Goal: Information Seeking & Learning: Learn about a topic

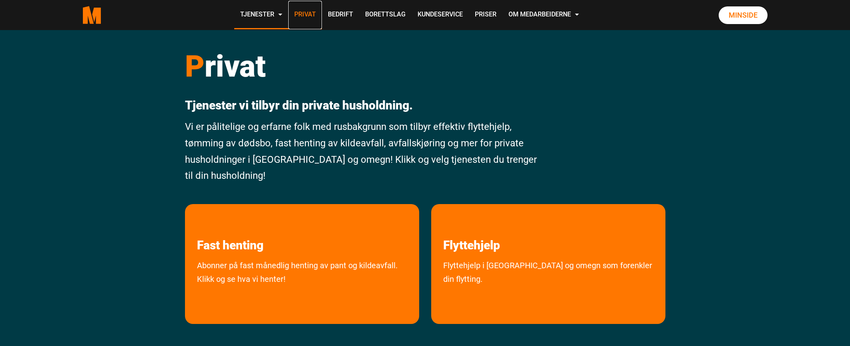
click at [297, 19] on link "Privat" at bounding box center [305, 15] width 34 height 28
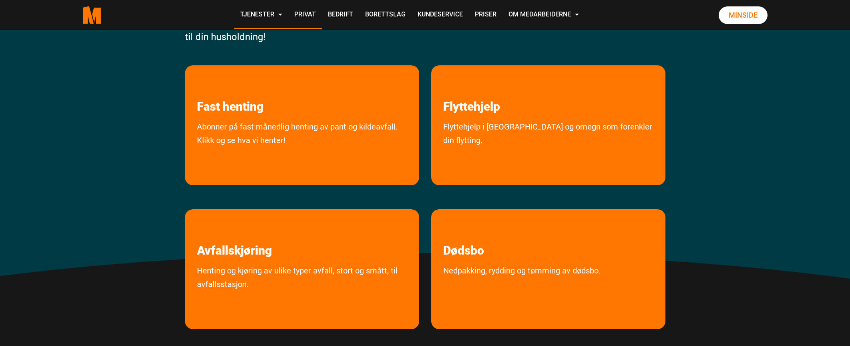
scroll to position [144, 0]
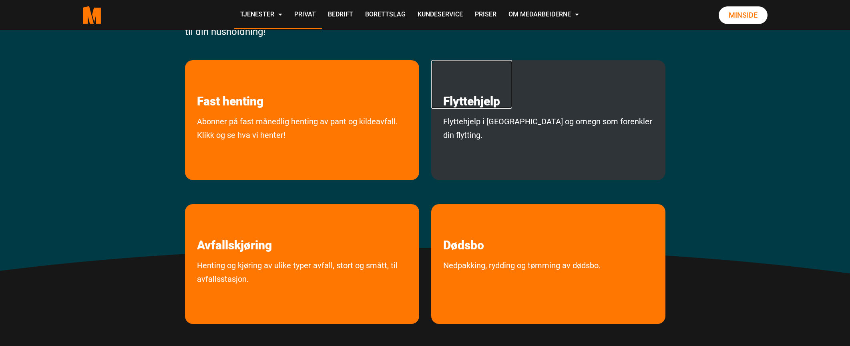
click at [468, 105] on link "Flyttehjelp" at bounding box center [471, 84] width 81 height 48
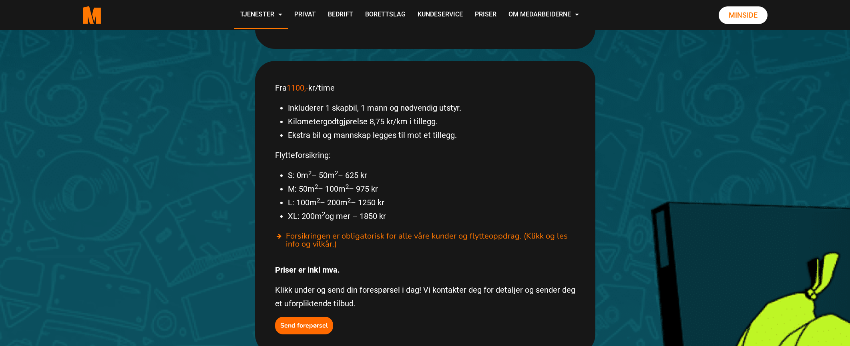
scroll to position [498, 0]
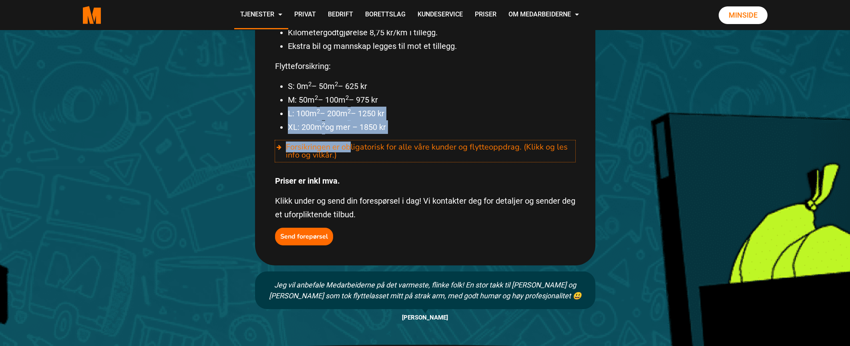
drag, startPoint x: 351, startPoint y: 126, endPoint x: 466, endPoint y: 72, distance: 126.3
click at [405, 81] on div "Fra 1100,- kr/time Inkluderer 1 skapbil, 1 mann og nødvendig utstyr. Kilometerg…" at bounding box center [425, 118] width 340 height 293
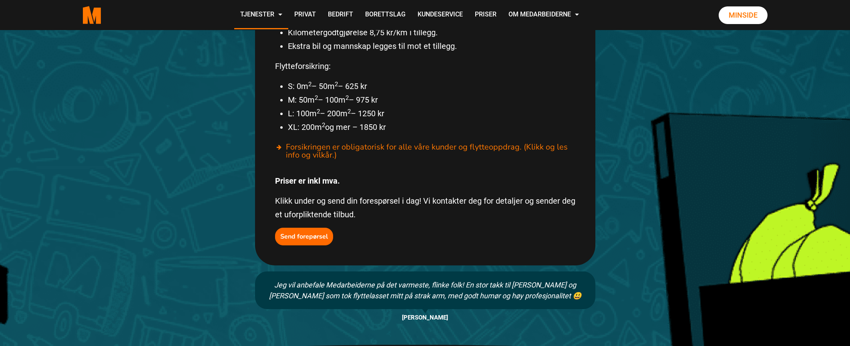
click at [466, 93] on li "M: 50m 2 – 100m 2 – 975 kr" at bounding box center [432, 100] width 288 height 14
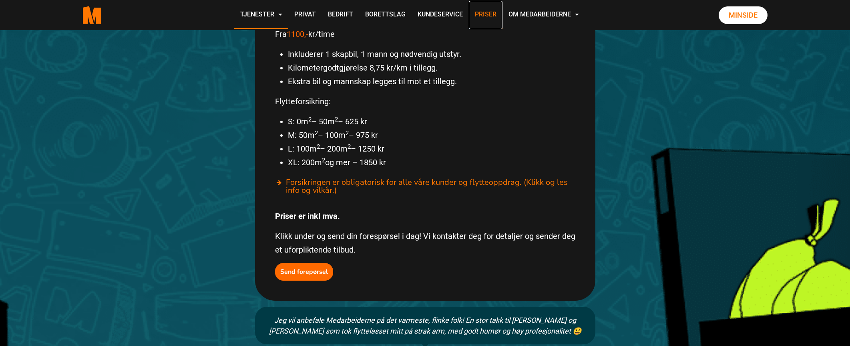
click at [487, 14] on link "Priser" at bounding box center [486, 15] width 34 height 28
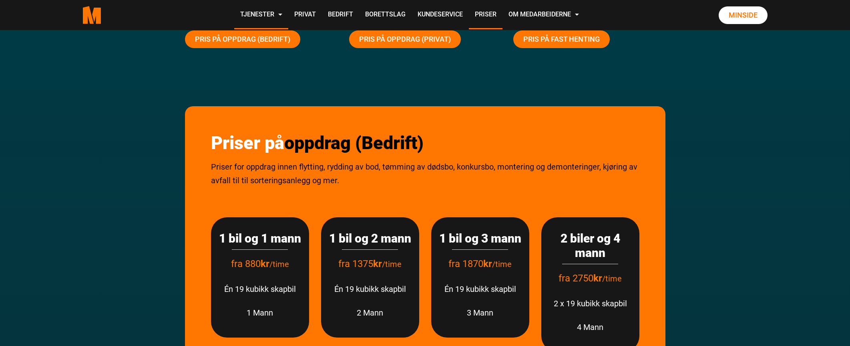
scroll to position [51, 0]
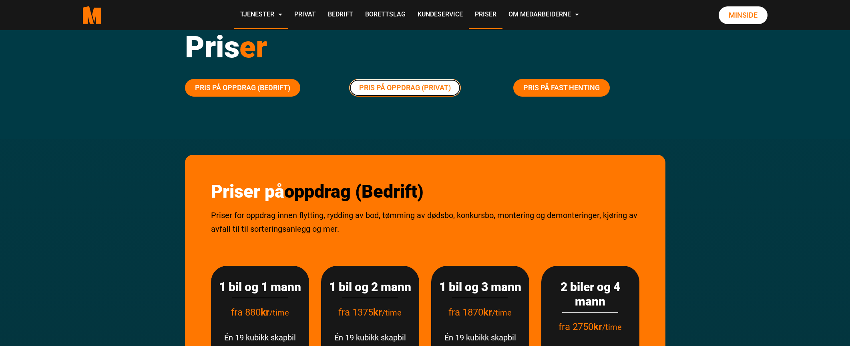
click at [416, 85] on link "Pris på oppdrag (Privat)" at bounding box center [405, 88] width 112 height 18
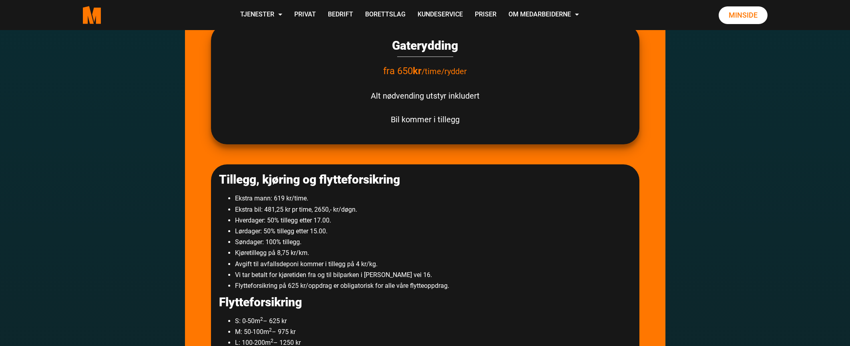
scroll to position [1356, 0]
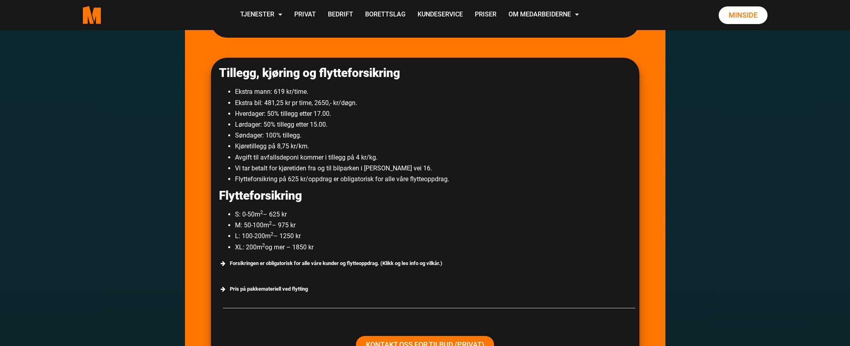
drag, startPoint x: 267, startPoint y: 94, endPoint x: 272, endPoint y: 94, distance: 4.8
click at [271, 94] on li "Ekstra mann: 619 kr/time." at bounding box center [433, 91] width 396 height 11
drag, startPoint x: 276, startPoint y: 92, endPoint x: 311, endPoint y: 95, distance: 34.9
click at [311, 95] on li "Ekstra mann: 619 kr/time." at bounding box center [433, 91] width 396 height 11
drag, startPoint x: 232, startPoint y: 103, endPoint x: 310, endPoint y: 105, distance: 77.7
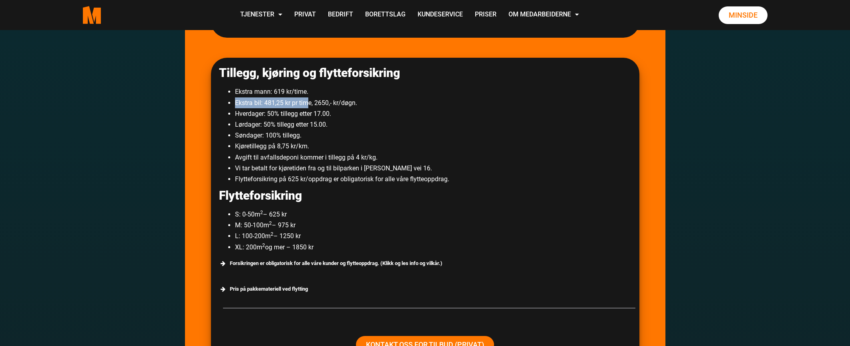
click at [310, 105] on ul "Ekstra mann: 619 kr/time. Ekstra bil: 481,25 kr pr time, 2650,- kr/døgn. Hverda…" at bounding box center [425, 135] width 412 height 98
drag, startPoint x: 315, startPoint y: 104, endPoint x: 342, endPoint y: 105, distance: 26.9
click at [342, 105] on li "Ekstra bil: 481,25 kr pr time, 2650,- kr/døgn." at bounding box center [433, 102] width 396 height 11
click at [322, 114] on li "Hverdager: 50% tillegg etter 17.00." at bounding box center [433, 113] width 396 height 11
drag, startPoint x: 251, startPoint y: 148, endPoint x: 304, endPoint y: 149, distance: 53.7
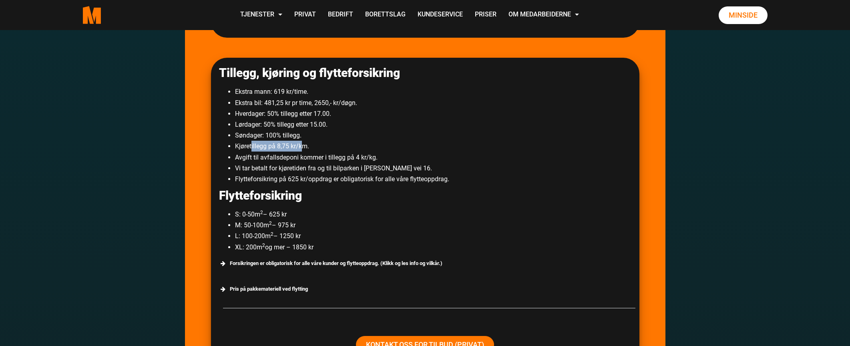
click at [304, 149] on li "Kjøretillegg på 8,75 kr/km." at bounding box center [433, 146] width 396 height 11
drag, startPoint x: 249, startPoint y: 160, endPoint x: 349, endPoint y: 160, distance: 100.5
click at [361, 160] on li "Avgift til avfallsdeponi kommer i tillegg på 4 kr/kg." at bounding box center [433, 157] width 396 height 11
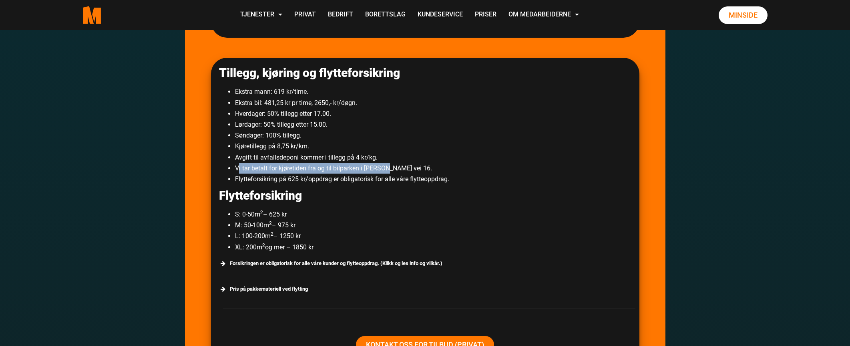
drag, startPoint x: 238, startPoint y: 169, endPoint x: 370, endPoint y: 169, distance: 131.4
click at [385, 168] on li "Vi tar betalt for kjøretiden fra og til bilparken i [PERSON_NAME] vei 16." at bounding box center [433, 168] width 396 height 11
drag, startPoint x: 268, startPoint y: 181, endPoint x: 315, endPoint y: 183, distance: 47.3
click at [326, 183] on li "Flytteforsikring på 625 kr/oppdrag er obligatorisk for alle våre flytteoppdrag." at bounding box center [433, 178] width 396 height 11
drag, startPoint x: 293, startPoint y: 181, endPoint x: 362, endPoint y: 184, distance: 69.7
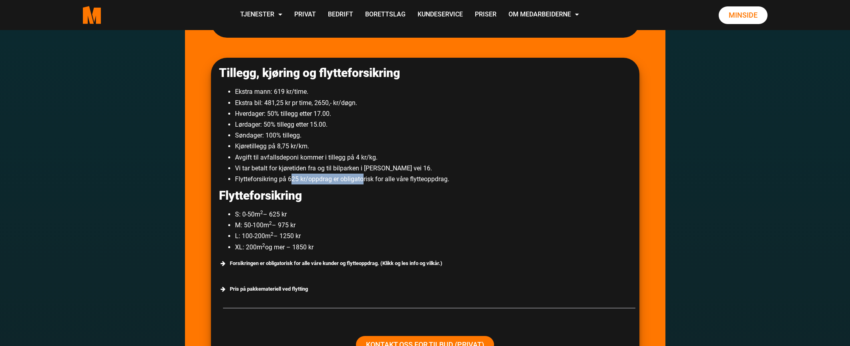
click at [362, 184] on li "Flytteforsikring på 625 kr/oppdrag er obligatorisk for alle våre flytteoppdrag." at bounding box center [433, 178] width 396 height 11
drag, startPoint x: 279, startPoint y: 180, endPoint x: 408, endPoint y: 179, distance: 129.0
click at [408, 179] on li "Flytteforsikring på 625 kr/oppdrag er obligatorisk for alle våre flytteoppdrag." at bounding box center [433, 178] width 396 height 11
drag, startPoint x: 406, startPoint y: 179, endPoint x: 412, endPoint y: 180, distance: 6.9
click at [412, 180] on li "Flytteforsikring på 625 kr/oppdrag er obligatorisk for alle våre flytteoppdrag." at bounding box center [433, 178] width 396 height 11
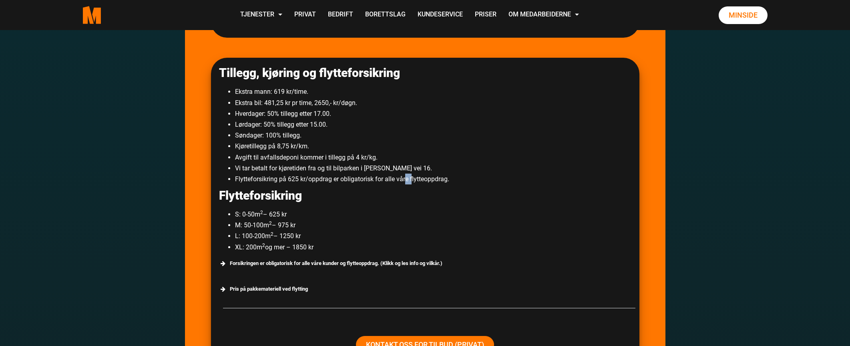
drag, startPoint x: 235, startPoint y: 216, endPoint x: 297, endPoint y: 217, distance: 61.7
click at [297, 217] on ul "S: 0-50m 2 – 625 kr M: 50-100m 2 – 975 kr L: 100-200m 2 – 1250 kr XL: 200m 2 og…" at bounding box center [425, 231] width 412 height 44
drag, startPoint x: 231, startPoint y: 225, endPoint x: 304, endPoint y: 226, distance: 72.5
click at [304, 226] on ul "S: 0-50m 2 – 625 kr M: 50-100m 2 – 975 kr L: 100-200m 2 – 1250 kr XL: 200m 2 og…" at bounding box center [425, 231] width 412 height 44
drag, startPoint x: 239, startPoint y: 239, endPoint x: 255, endPoint y: 259, distance: 25.6
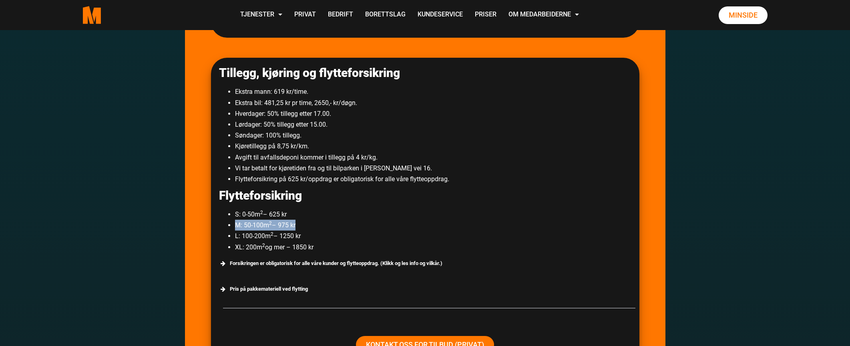
click at [314, 243] on ul "S: 0-50m 2 – 625 kr M: 50-100m 2 – 975 kr L: 100-200m 2 – 1250 kr XL: 200m 2 og…" at bounding box center [425, 231] width 412 height 44
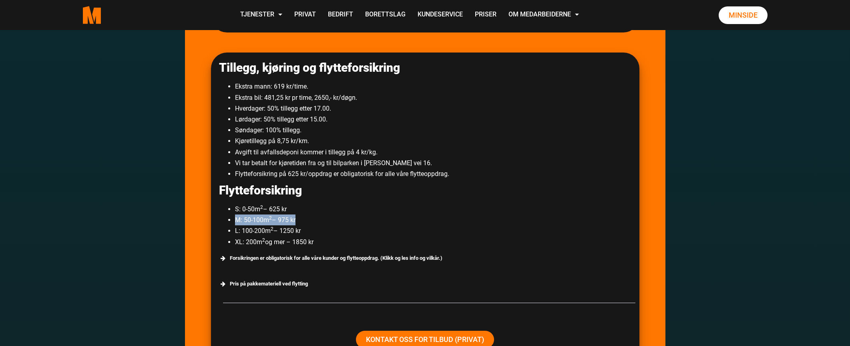
scroll to position [1411, 0]
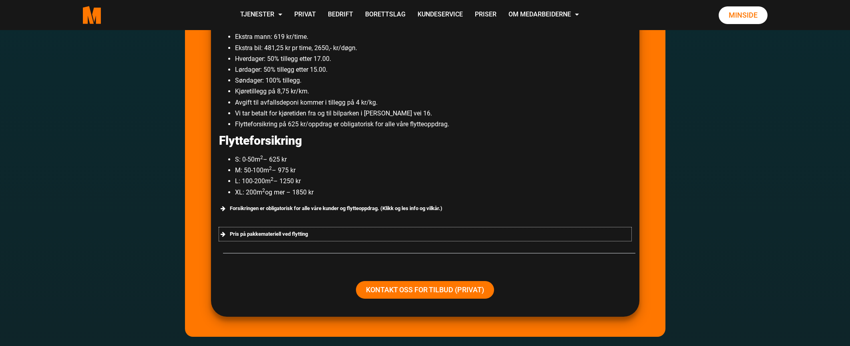
click at [240, 233] on div "Pris på pakkemateriell ved flytting" at bounding box center [425, 234] width 412 height 14
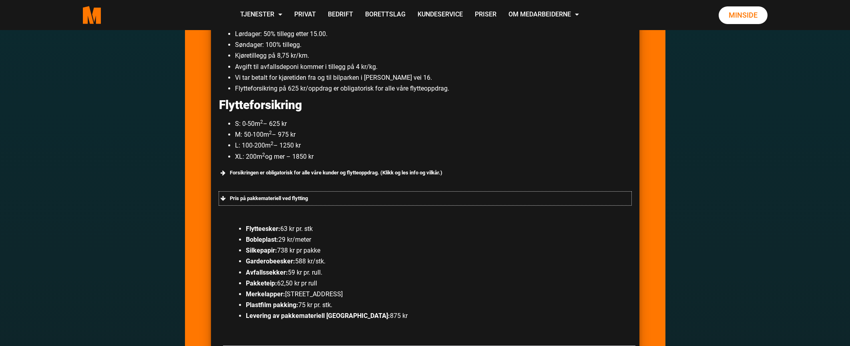
scroll to position [1485, 0]
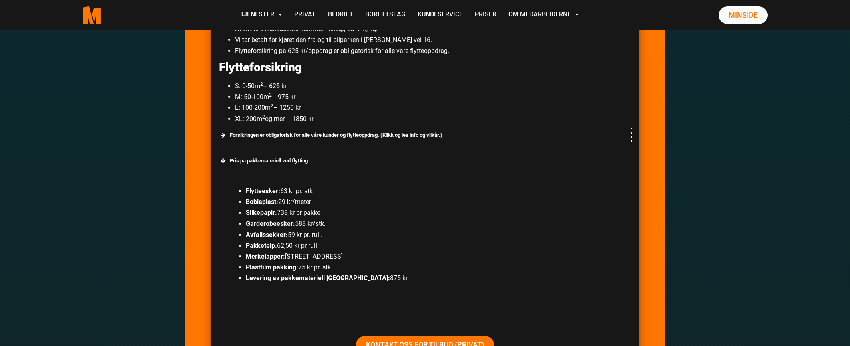
click at [399, 136] on div "Forsikringen er obligatorisk for alle våre kunder og flytteoppdrag. (Klikk og l…" at bounding box center [425, 135] width 412 height 14
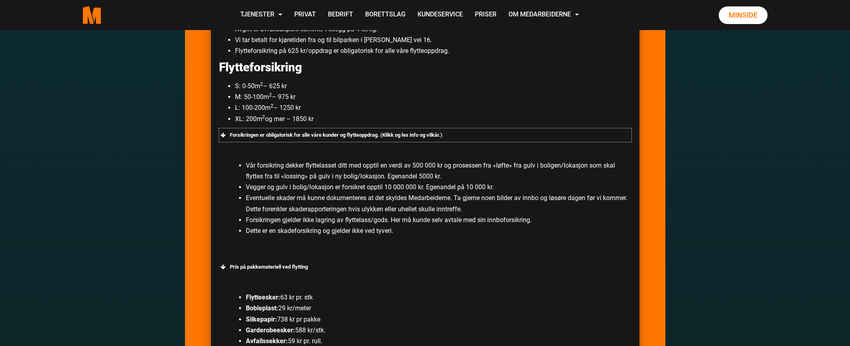
scroll to position [1577, 0]
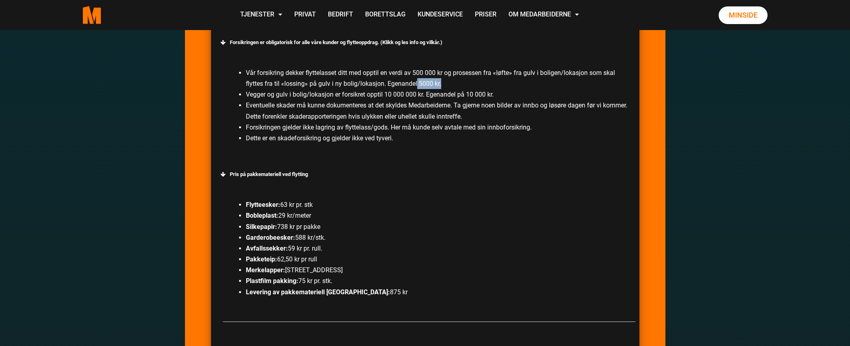
drag, startPoint x: 416, startPoint y: 85, endPoint x: 441, endPoint y: 87, distance: 25.7
click at [441, 87] on li "Vår forsikring dekker flyttelasset ditt med opptil en verdi av 500 000 kr og pr…" at bounding box center [439, 78] width 386 height 22
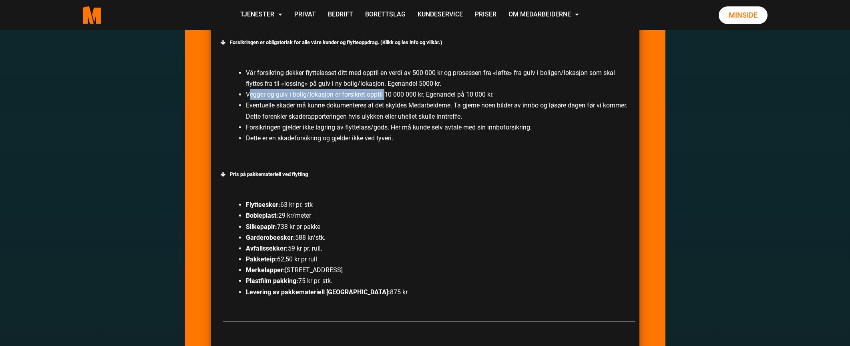
drag, startPoint x: 250, startPoint y: 95, endPoint x: 386, endPoint y: 97, distance: 136.2
click at [386, 97] on li "Vegger og gulv i bolig/lokasjon er forsikret opptil 10 000 000 kr. Egenandel på…" at bounding box center [439, 94] width 386 height 11
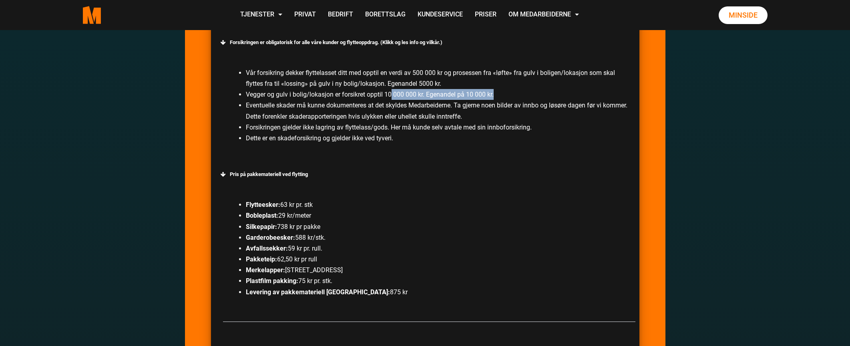
drag, startPoint x: 390, startPoint y: 95, endPoint x: 561, endPoint y: 93, distance: 170.6
click at [561, 93] on li "Vegger og gulv i bolig/lokasjon er forsikret opptil 10 000 000 kr. Egenandel på…" at bounding box center [439, 94] width 386 height 11
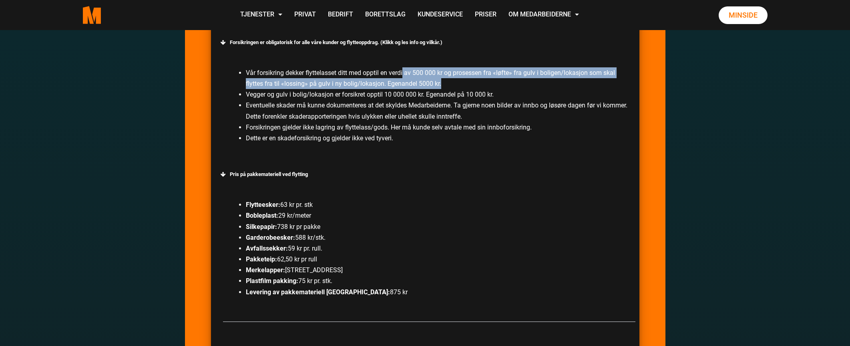
drag, startPoint x: 404, startPoint y: 69, endPoint x: 449, endPoint y: 84, distance: 46.5
click at [449, 84] on li "Vår forsikring dekker flyttelasset ditt med opptil en verdi av 500 000 kr og pr…" at bounding box center [439, 78] width 386 height 22
drag, startPoint x: 297, startPoint y: 76, endPoint x: 383, endPoint y: 83, distance: 86.3
click at [383, 83] on li "Vår forsikring dekker flyttelasset ditt med opptil en verdi av 500 000 kr og pr…" at bounding box center [439, 78] width 386 height 22
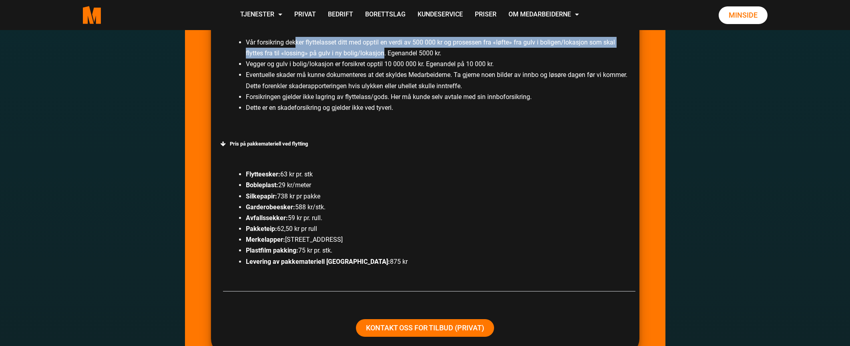
scroll to position [1643, 0]
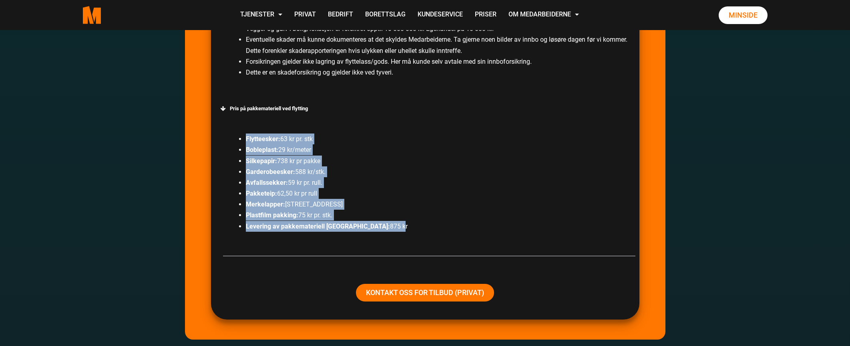
drag, startPoint x: 242, startPoint y: 136, endPoint x: 393, endPoint y: 199, distance: 163.7
click at [356, 228] on ul "Flytteesker: 63 kr pr. stk Bobleplast: 29 kr/meter Silkepapir: 738 kr pr pakke …" at bounding box center [431, 182] width 402 height 98
